Goal: Task Accomplishment & Management: Complete application form

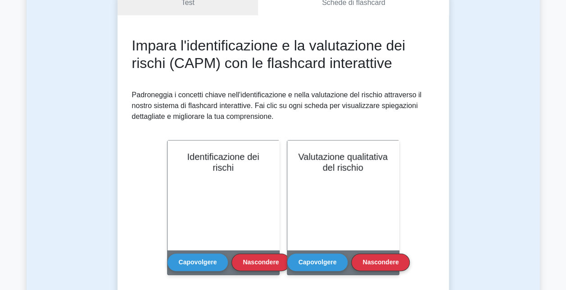
scroll to position [108, 0]
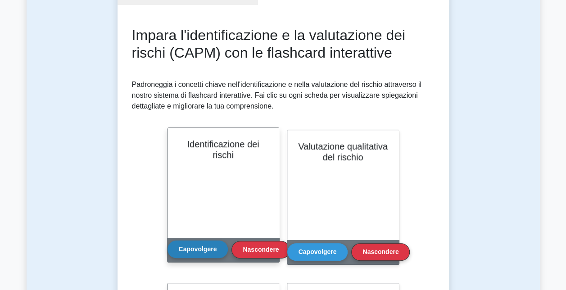
click at [200, 254] on button "Capovolgere" at bounding box center [198, 250] width 61 height 18
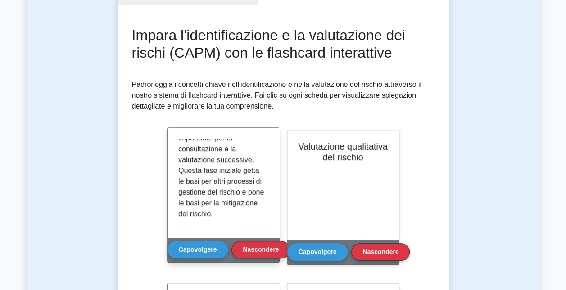
scroll to position [221, 0]
click at [268, 250] on button "Nascondere" at bounding box center [261, 250] width 59 height 18
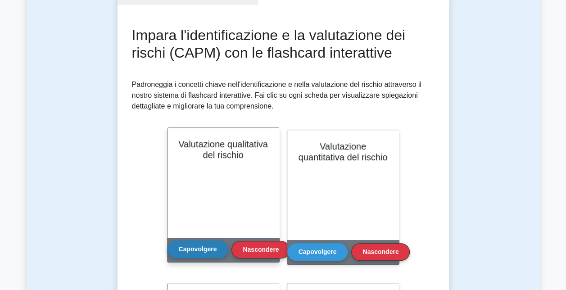
click at [204, 246] on button "Capovolgere" at bounding box center [198, 250] width 61 height 18
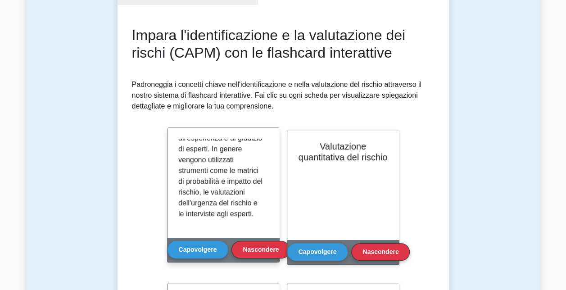
scroll to position [243, 0]
click at [205, 249] on button "Capovolgere" at bounding box center [198, 250] width 61 height 18
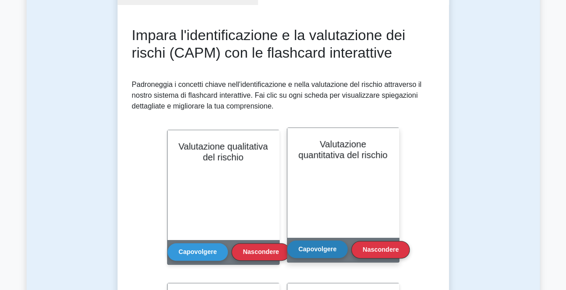
click at [327, 246] on button "Capovolgere" at bounding box center [317, 250] width 61 height 18
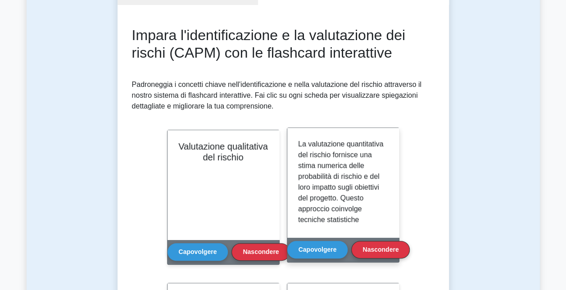
click at [389, 159] on div "La valutazione quantitativa del rischio fornisce una stima numerica delle proba…" at bounding box center [343, 182] width 112 height 109
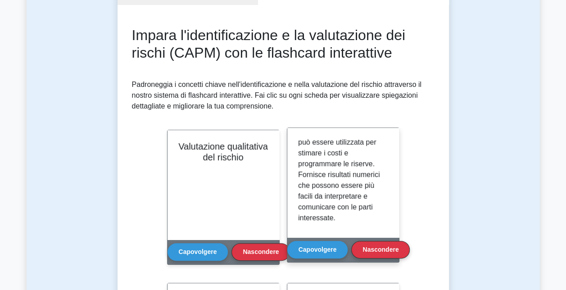
scroll to position [189, 0]
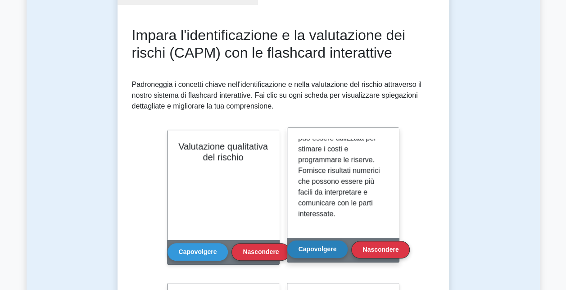
click at [322, 249] on button "Capovolgere" at bounding box center [317, 250] width 61 height 18
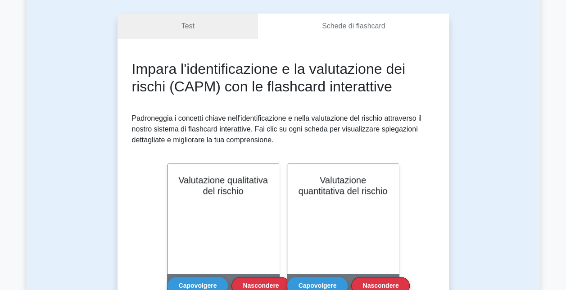
scroll to position [0, 0]
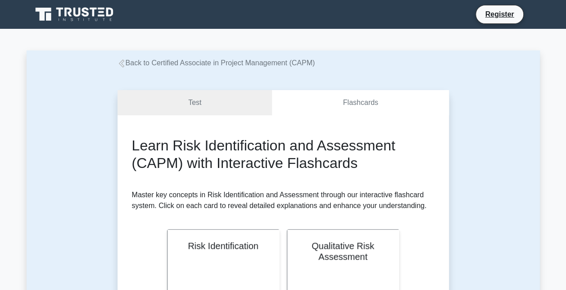
click at [171, 63] on link "Back to Certified Associate in Project Management (CAPM)" at bounding box center [217, 63] width 198 height 8
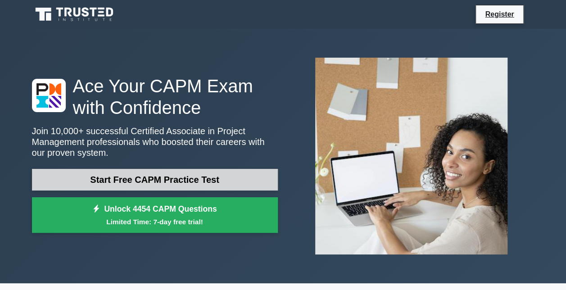
click at [167, 179] on link "Start Free CAPM Practice Test" at bounding box center [155, 180] width 246 height 22
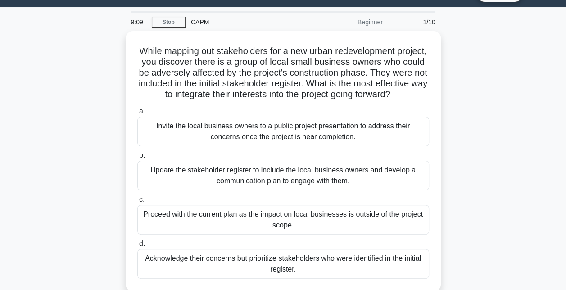
scroll to position [17, 0]
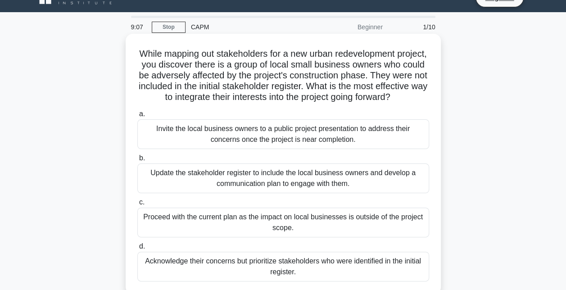
click at [265, 193] on div "Update the stakeholder register to include the local business owners and develo…" at bounding box center [283, 179] width 292 height 30
click at [137, 161] on input "b. Update the stakeholder register to include the local business owners and dev…" at bounding box center [137, 158] width 0 height 6
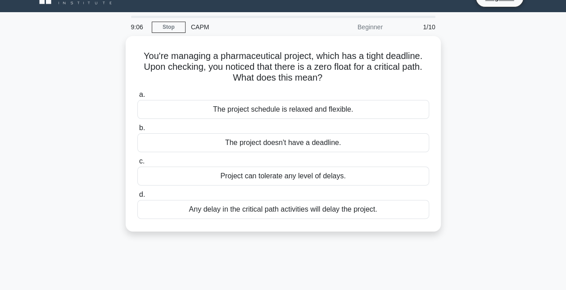
scroll to position [0, 0]
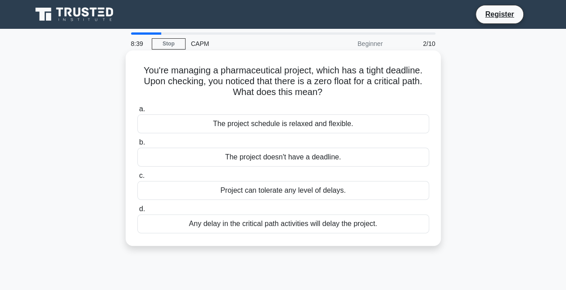
click at [357, 229] on div "Any delay in the critical path activities will delay the project." at bounding box center [283, 223] width 292 height 19
click at [137, 212] on input "d. Any delay in the critical path activities will delay the project." at bounding box center [137, 209] width 0 height 6
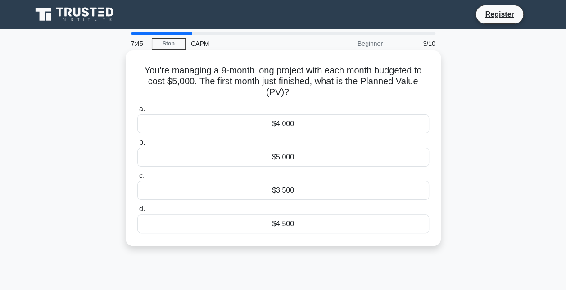
click at [303, 162] on div "$5,000" at bounding box center [283, 157] width 292 height 19
click at [137, 145] on input "b. $5,000" at bounding box center [137, 143] width 0 height 6
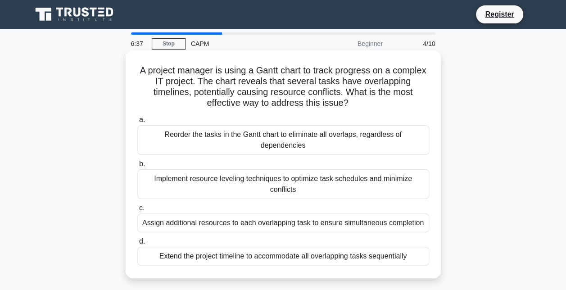
click at [398, 181] on div "Implement resource leveling techniques to optimize task schedules and minimize …" at bounding box center [283, 184] width 292 height 30
click at [137, 167] on input "b. Implement resource leveling techniques to optimize task schedules and minimi…" at bounding box center [137, 164] width 0 height 6
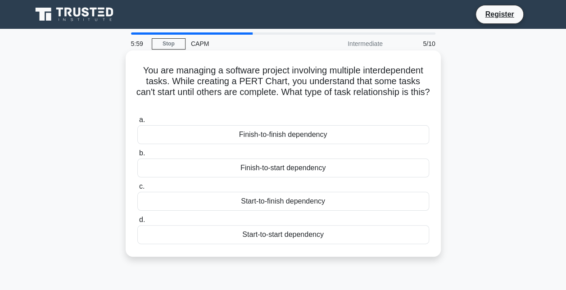
click at [328, 170] on div "Finish-to-start dependency" at bounding box center [283, 168] width 292 height 19
click at [137, 156] on input "b. Finish-to-start dependency" at bounding box center [137, 153] width 0 height 6
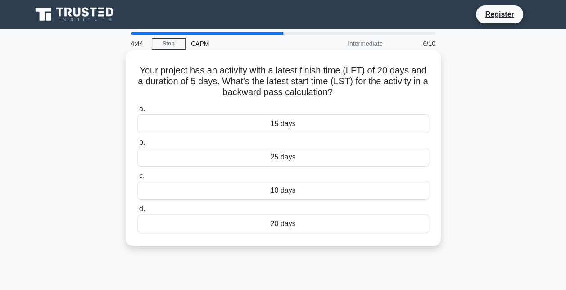
click at [295, 156] on div "25 days" at bounding box center [283, 157] width 292 height 19
click at [137, 145] on input "b. 25 days" at bounding box center [137, 143] width 0 height 6
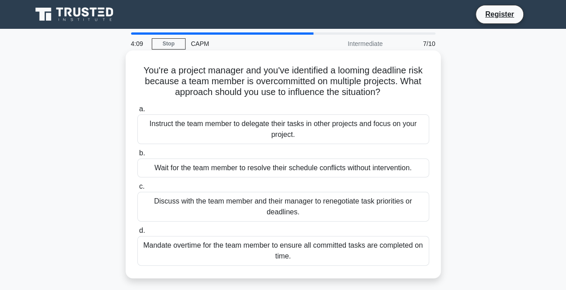
click at [365, 205] on div "Discuss with the team member and their manager to renegotiate task priorities o…" at bounding box center [283, 207] width 292 height 30
click at [137, 190] on input "c. Discuss with the team member and their manager to renegotiate task prioritie…" at bounding box center [137, 187] width 0 height 6
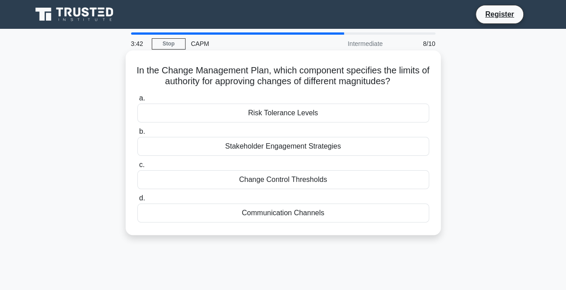
click at [314, 182] on div "Change Control Thresholds" at bounding box center [283, 179] width 292 height 19
click at [137, 168] on input "c. Change Control Thresholds" at bounding box center [137, 165] width 0 height 6
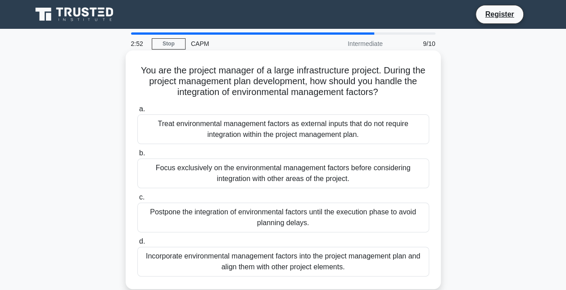
click at [347, 263] on div "Incorporate environmental management factors into the project management plan a…" at bounding box center [283, 262] width 292 height 30
click at [137, 245] on input "d. Incorporate environmental management factors into the project management pla…" at bounding box center [137, 242] width 0 height 6
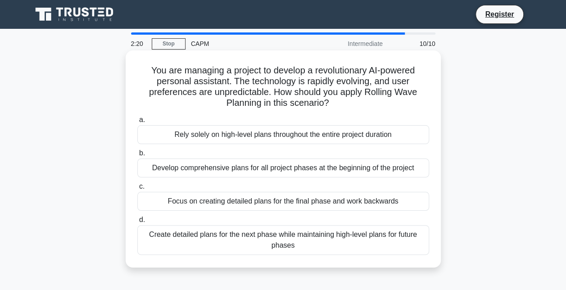
click at [374, 245] on div "Create detailed plans for the next phase while maintaining high-level plans for…" at bounding box center [283, 240] width 292 height 30
click at [137, 223] on input "d. Create detailed plans for the next phase while maintaining high-level plans …" at bounding box center [137, 220] width 0 height 6
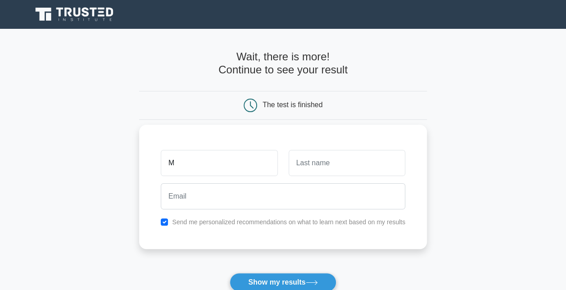
type input "[PERSON_NAME]"
click at [318, 164] on input "text" at bounding box center [347, 163] width 117 height 26
type input "Gravino"
click at [161, 223] on input "checkbox" at bounding box center [164, 221] width 7 height 7
checkbox input "false"
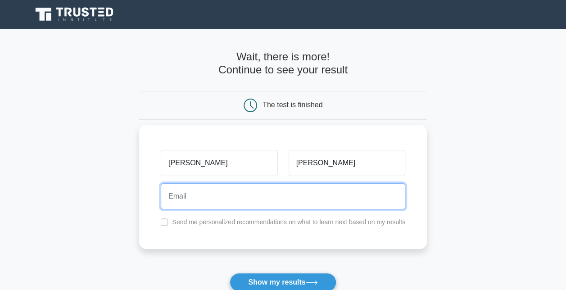
click at [195, 200] on input "email" at bounding box center [283, 196] width 245 height 26
type input "mariarosaria.gravino@spindox.it"
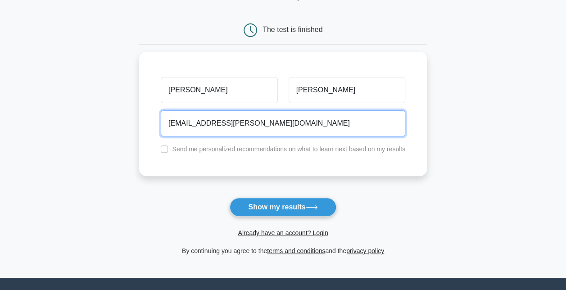
scroll to position [95, 0]
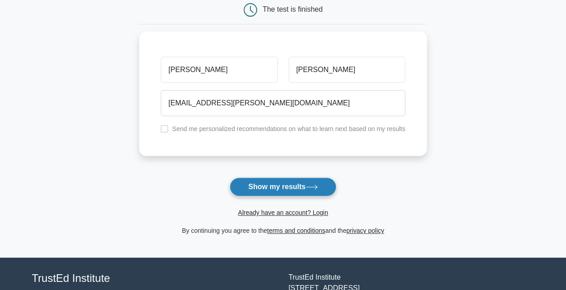
click at [278, 189] on button "Show my results" at bounding box center [283, 186] width 106 height 19
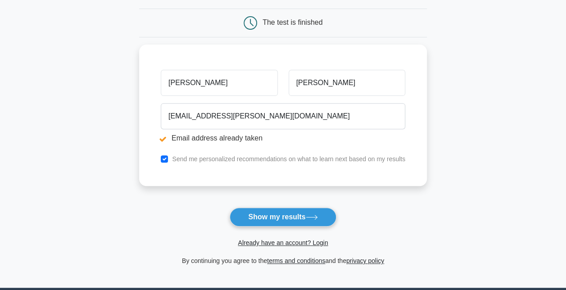
scroll to position [130, 0]
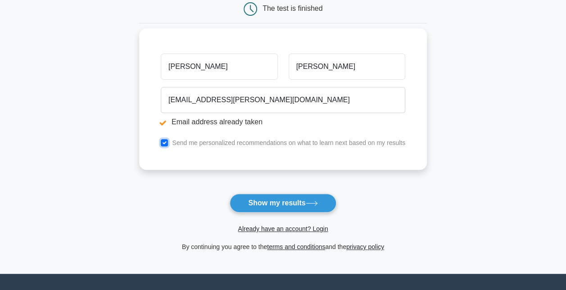
click at [168, 142] on input "checkbox" at bounding box center [164, 142] width 7 height 7
checkbox input "false"
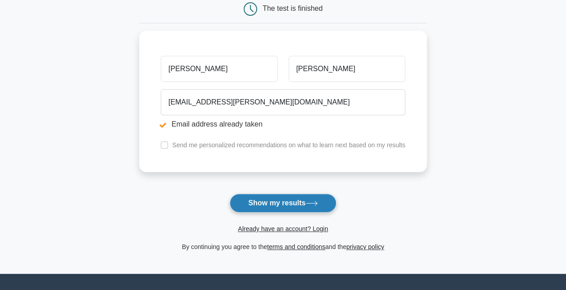
click at [281, 203] on button "Show my results" at bounding box center [283, 203] width 106 height 19
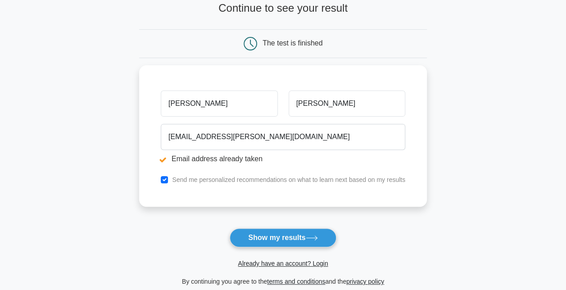
scroll to position [95, 0]
drag, startPoint x: 226, startPoint y: 104, endPoint x: 100, endPoint y: 101, distance: 125.7
click at [100, 101] on main "Email address already taken Wait, there is more! Continue to see your result Th…" at bounding box center [283, 120] width 566 height 375
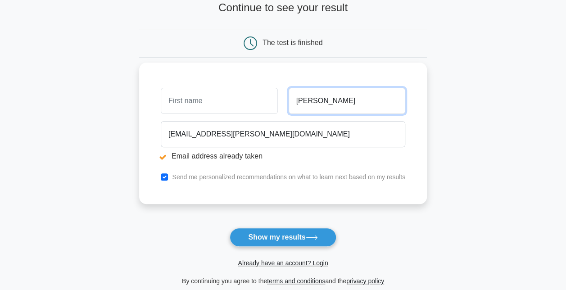
drag, startPoint x: 332, startPoint y: 103, endPoint x: 260, endPoint y: 100, distance: 71.7
click at [260, 100] on div "[PERSON_NAME]" at bounding box center [282, 100] width 255 height 33
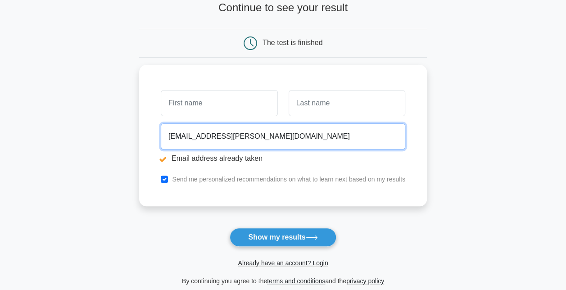
drag, startPoint x: 278, startPoint y: 132, endPoint x: 63, endPoint y: 146, distance: 216.2
click at [63, 146] on main "Email address already taken Wait, there is more! Continue to see your result Th…" at bounding box center [283, 120] width 566 height 375
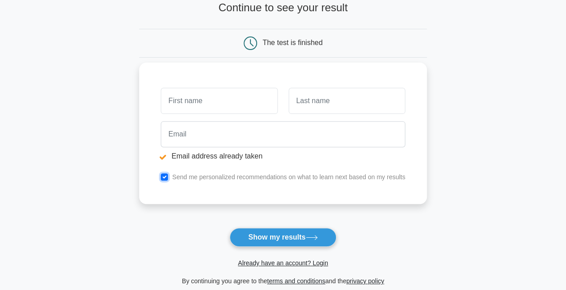
click at [166, 177] on input "checkbox" at bounding box center [164, 176] width 7 height 7
checkbox input "false"
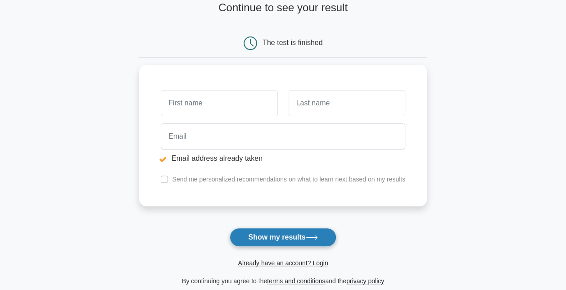
click at [282, 237] on button "Show my results" at bounding box center [283, 237] width 106 height 19
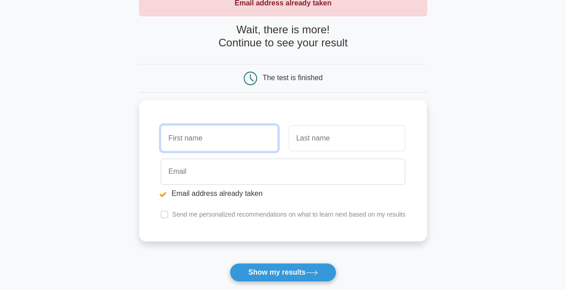
scroll to position [0, 0]
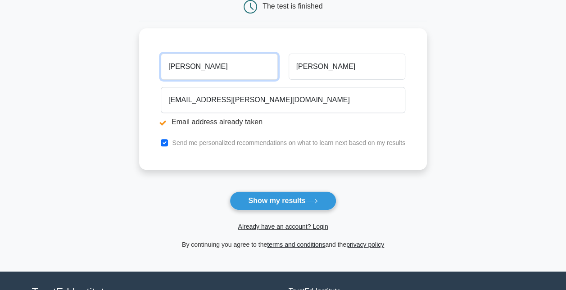
scroll to position [135, 0]
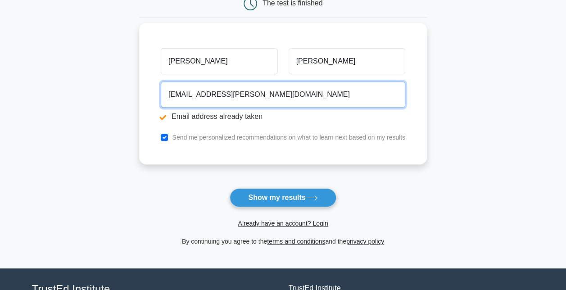
click at [282, 94] on input "[EMAIL_ADDRESS][PERSON_NAME][DOMAIN_NAME]" at bounding box center [283, 95] width 245 height 26
type input "m"
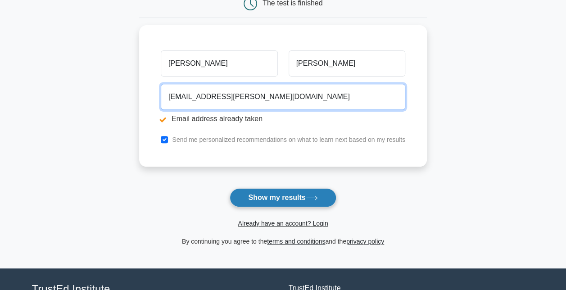
type input "[EMAIL_ADDRESS][PERSON_NAME][DOMAIN_NAME]"
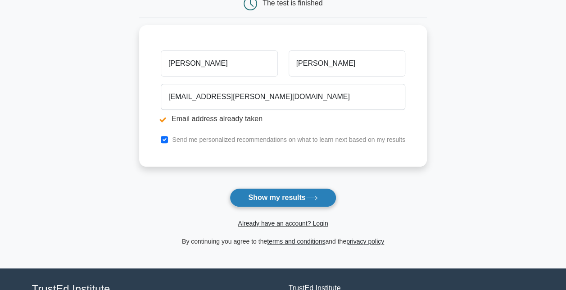
click at [269, 204] on button "Show my results" at bounding box center [283, 197] width 106 height 19
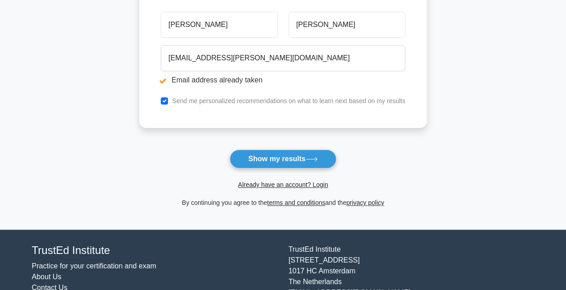
scroll to position [191, 0]
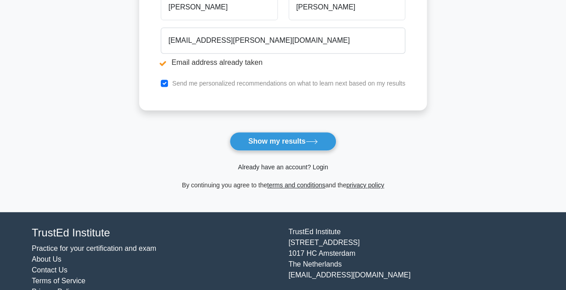
click at [285, 167] on link "Already have an account? Login" at bounding box center [283, 167] width 90 height 7
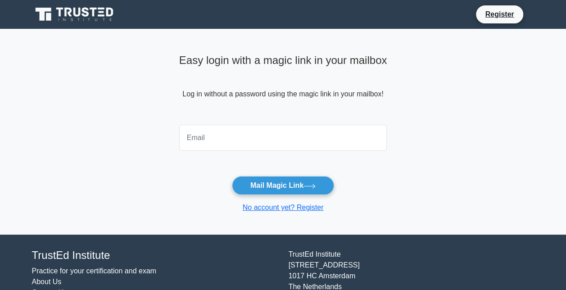
click at [225, 140] on input "email" at bounding box center [283, 138] width 208 height 26
type input "[EMAIL_ADDRESS][PERSON_NAME][DOMAIN_NAME]"
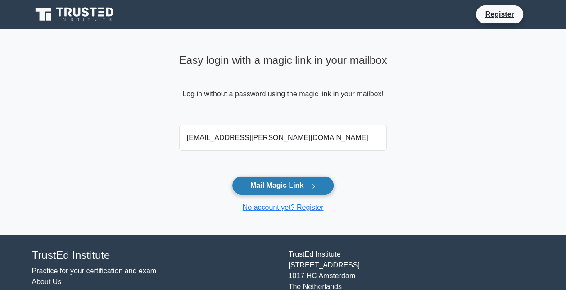
click at [284, 185] on button "Mail Magic Link" at bounding box center [283, 185] width 102 height 19
